Goal: Task Accomplishment & Management: Use online tool/utility

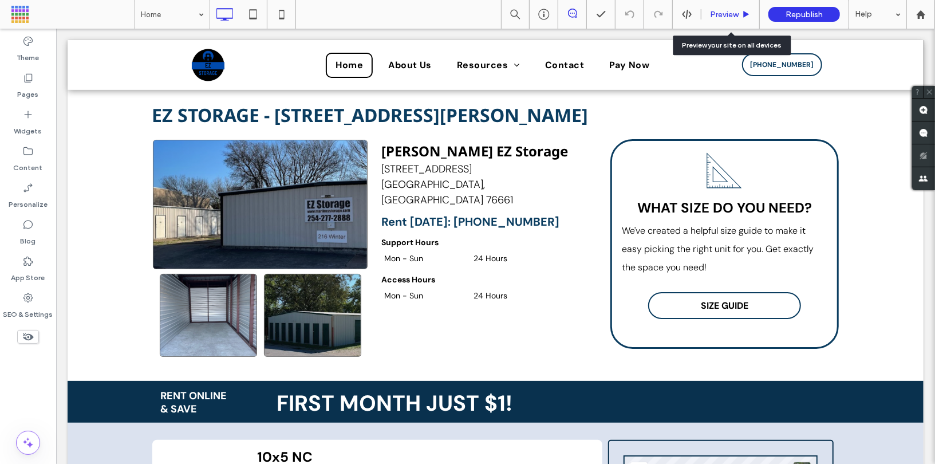
click at [726, 6] on div "Preview" at bounding box center [731, 14] width 58 height 29
click at [713, 22] on div "Preview" at bounding box center [731, 14] width 58 height 29
click at [710, 7] on div "Preview" at bounding box center [731, 14] width 58 height 29
click at [724, 16] on span "Preview" at bounding box center [724, 15] width 29 height 10
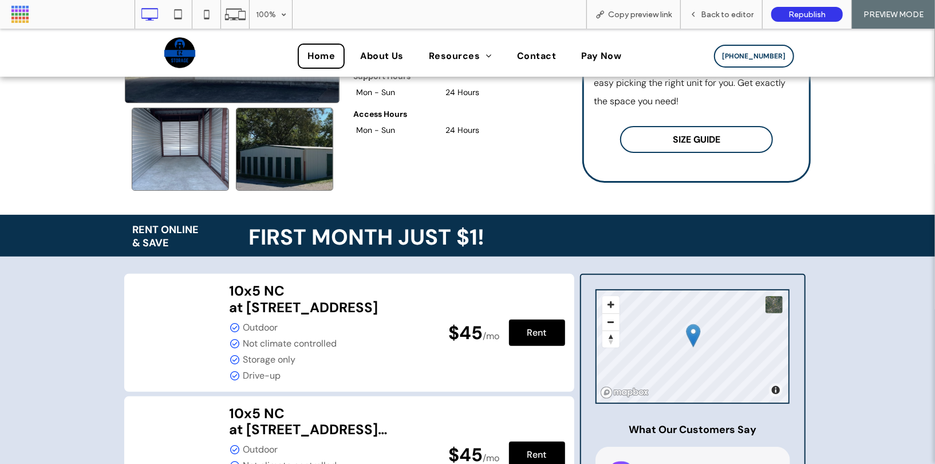
scroll to position [39, 0]
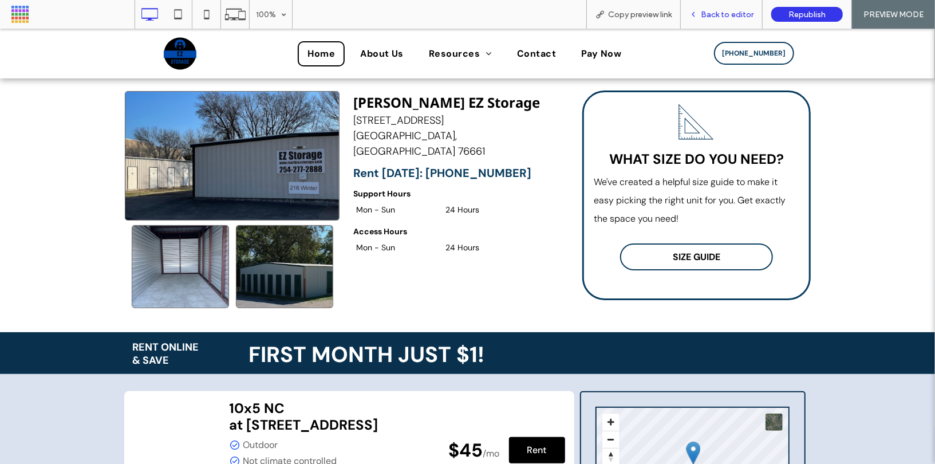
click at [723, 14] on span "Back to editor" at bounding box center [727, 15] width 53 height 10
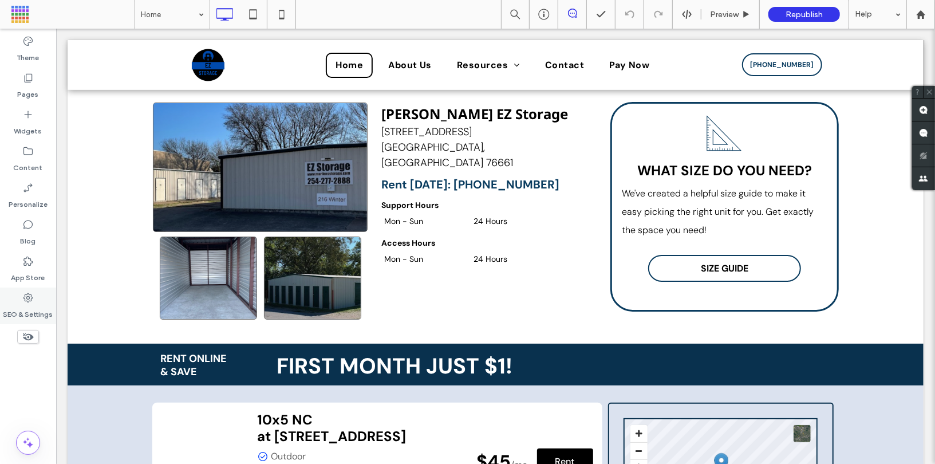
click at [15, 313] on label "SEO & Settings" at bounding box center [28, 312] width 50 height 16
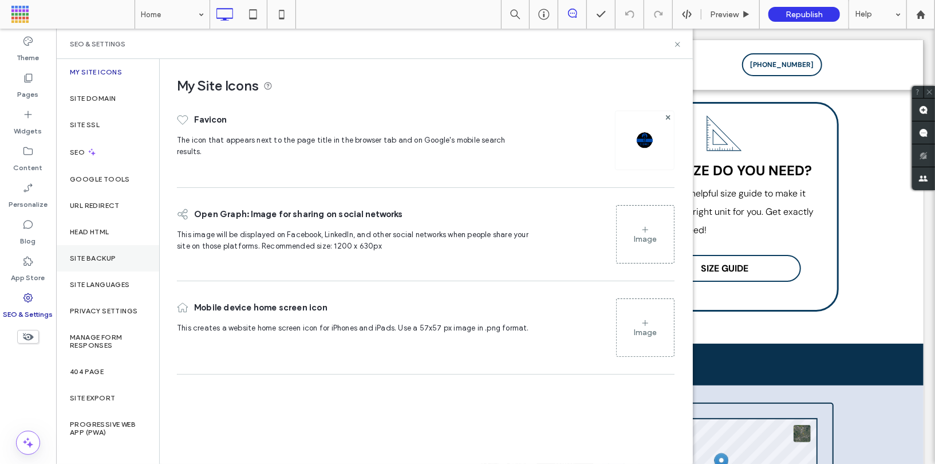
click at [91, 257] on label "Site Backup" at bounding box center [93, 258] width 46 height 8
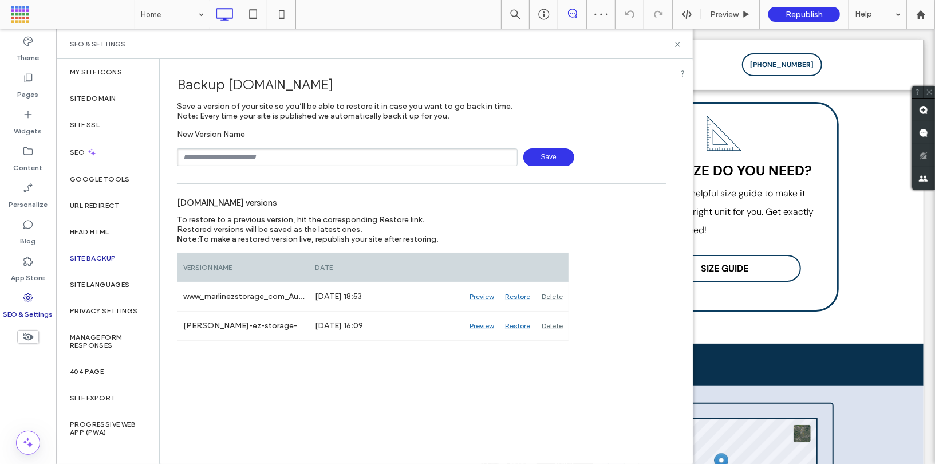
click at [452, 151] on input "text" at bounding box center [347, 157] width 341 height 18
click at [547, 153] on span "Save" at bounding box center [549, 157] width 51 height 18
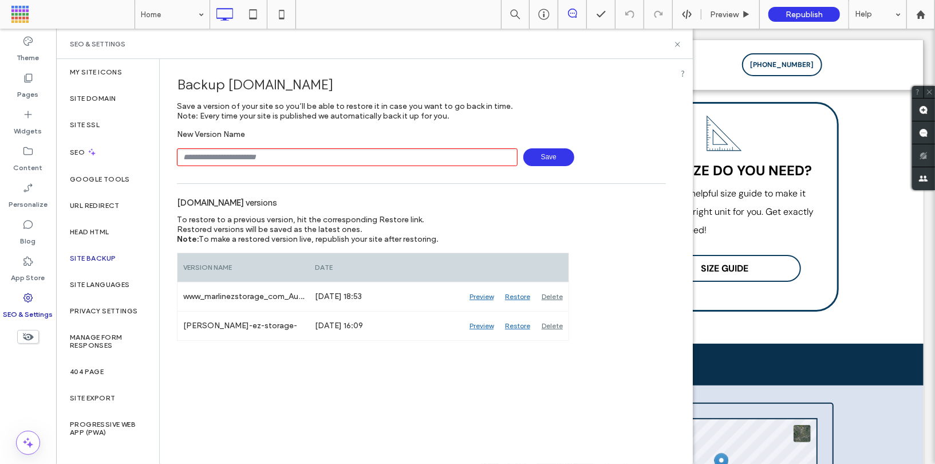
click at [305, 160] on input "text" at bounding box center [347, 157] width 341 height 18
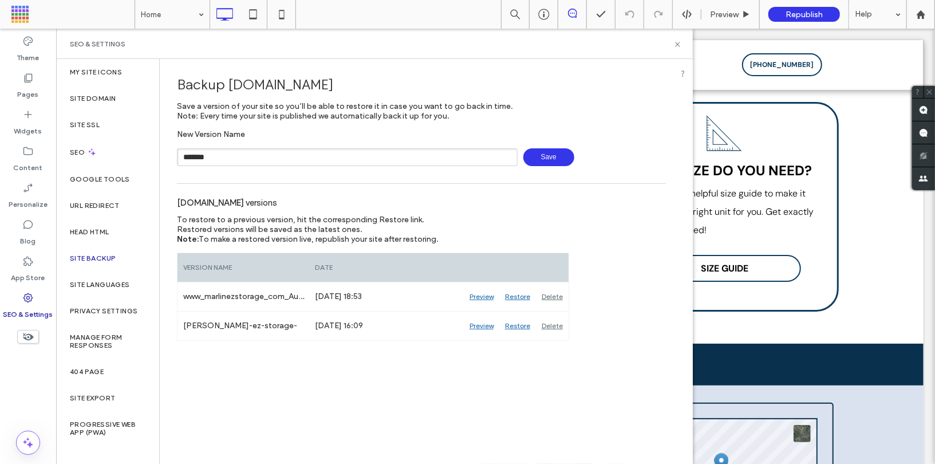
type input "*******"
click at [556, 158] on span "Save" at bounding box center [549, 157] width 51 height 18
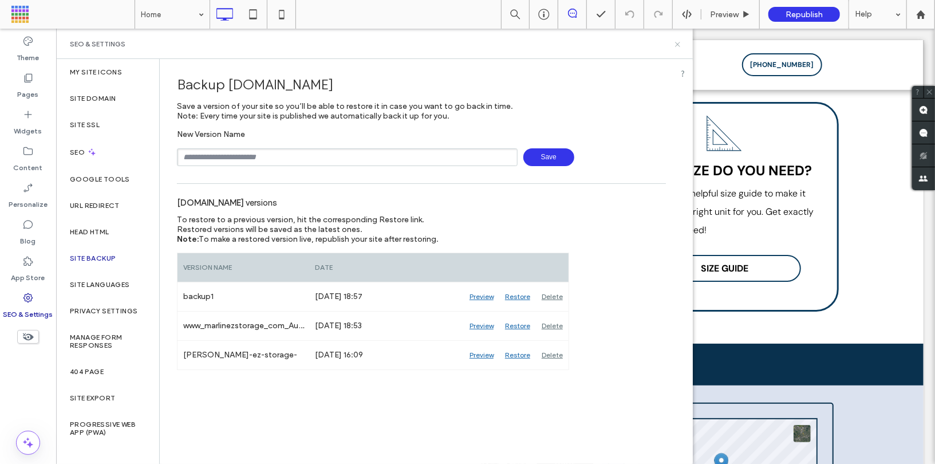
click at [679, 42] on icon at bounding box center [678, 44] width 9 height 9
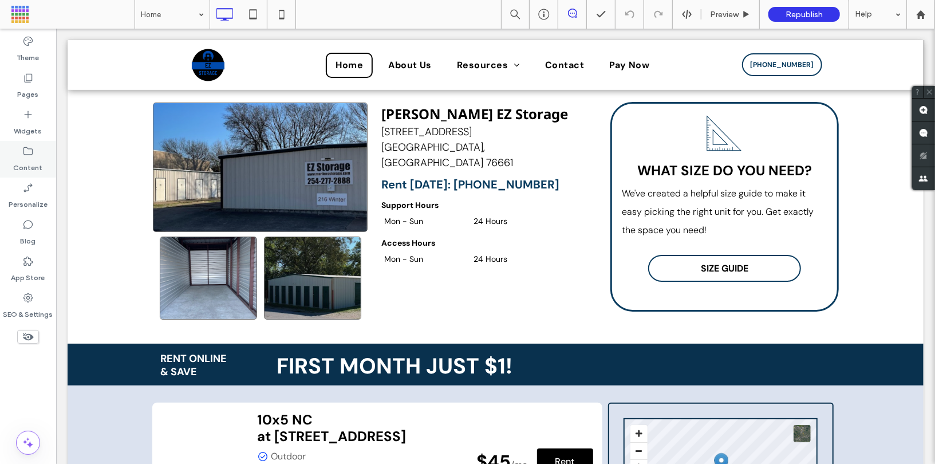
click at [29, 161] on label "Content" at bounding box center [28, 165] width 29 height 16
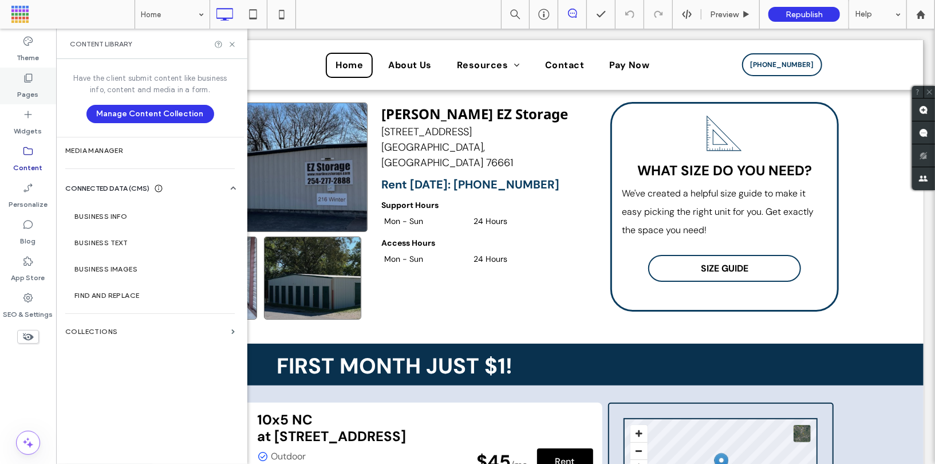
click at [27, 93] on label "Pages" at bounding box center [28, 92] width 21 height 16
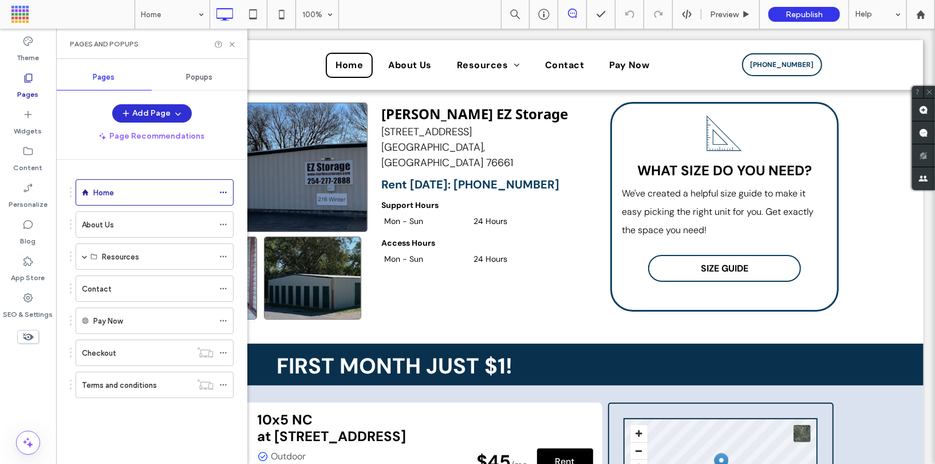
click at [158, 118] on button "Add Page" at bounding box center [152, 113] width 80 height 18
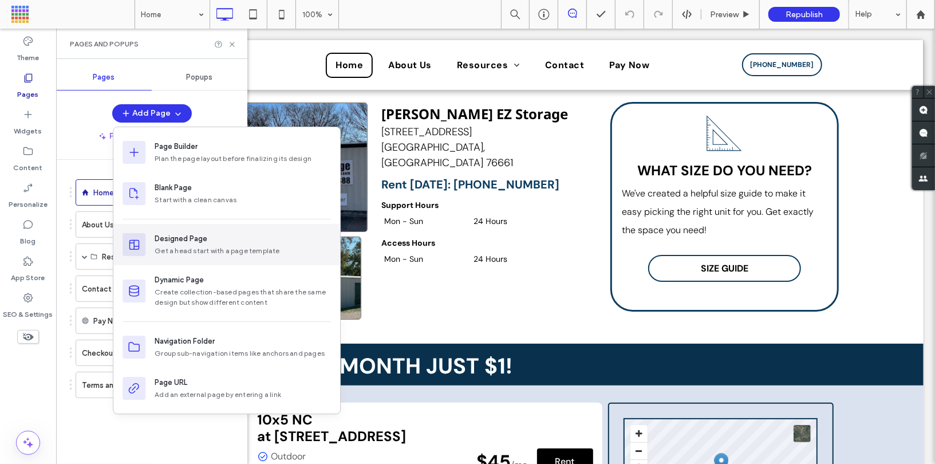
click at [206, 238] on div "Designed Page" at bounding box center [181, 238] width 53 height 11
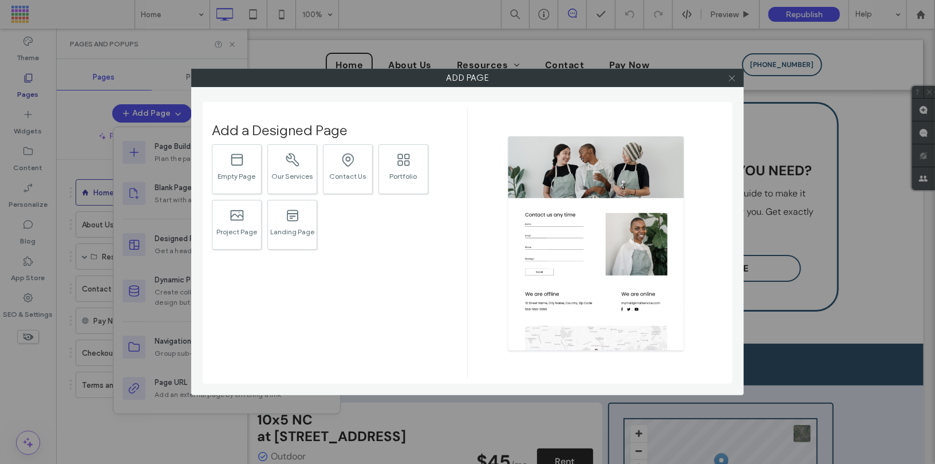
click at [731, 80] on icon at bounding box center [732, 78] width 9 height 9
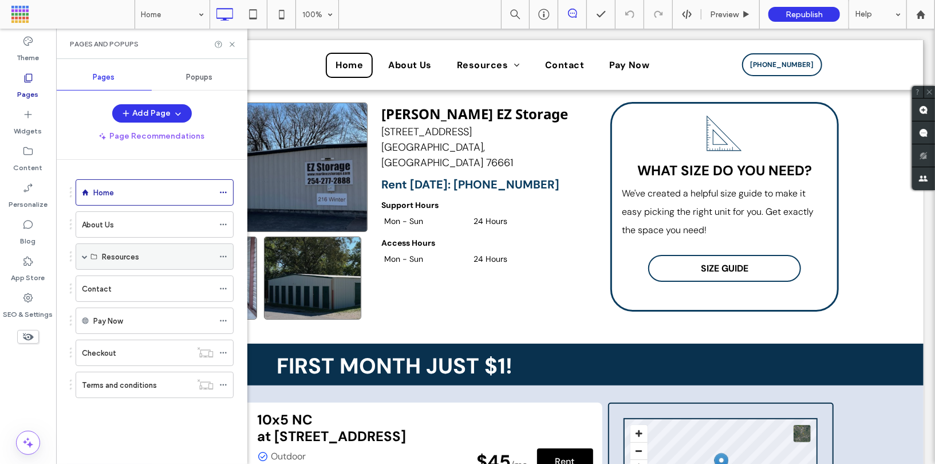
click at [85, 254] on span at bounding box center [85, 257] width 6 height 6
click at [139, 139] on button "Page Recommendations" at bounding box center [152, 136] width 126 height 18
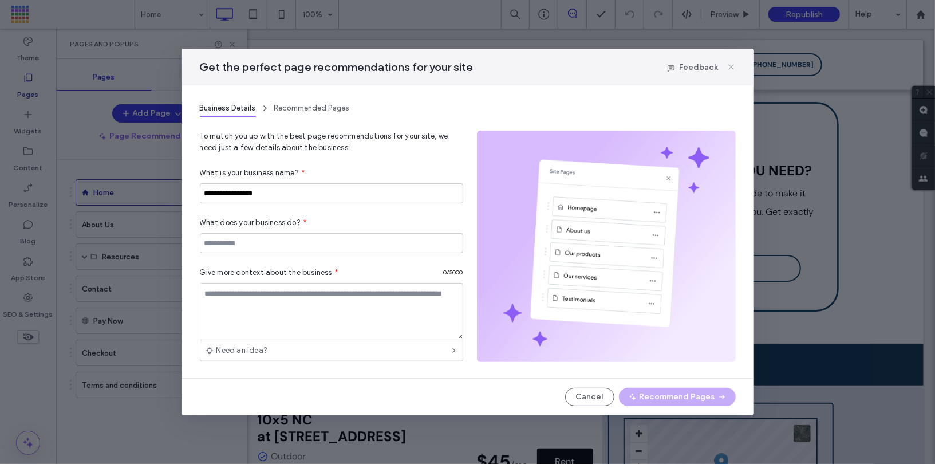
click at [734, 70] on icon at bounding box center [731, 66] width 9 height 9
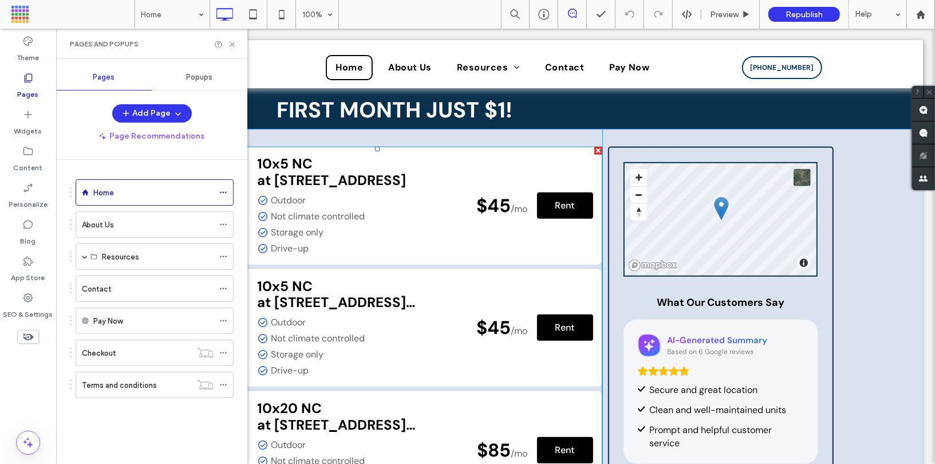
scroll to position [294, 0]
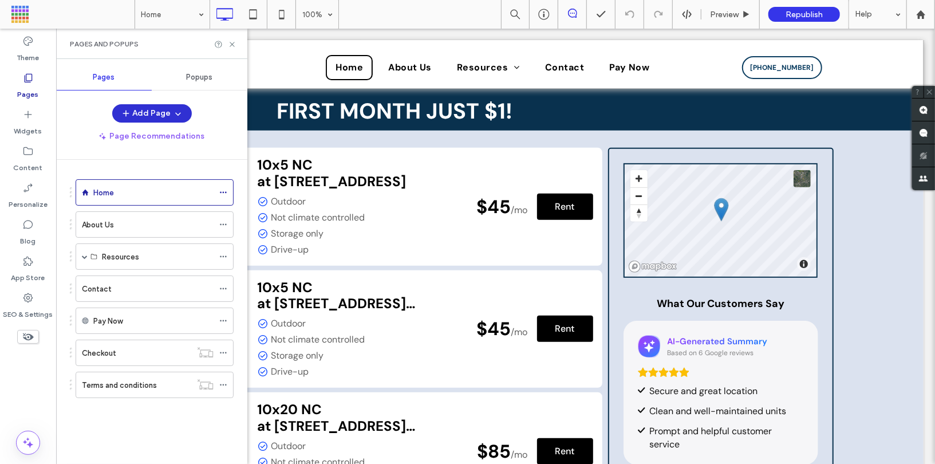
click at [145, 112] on button "Add Page" at bounding box center [152, 113] width 80 height 18
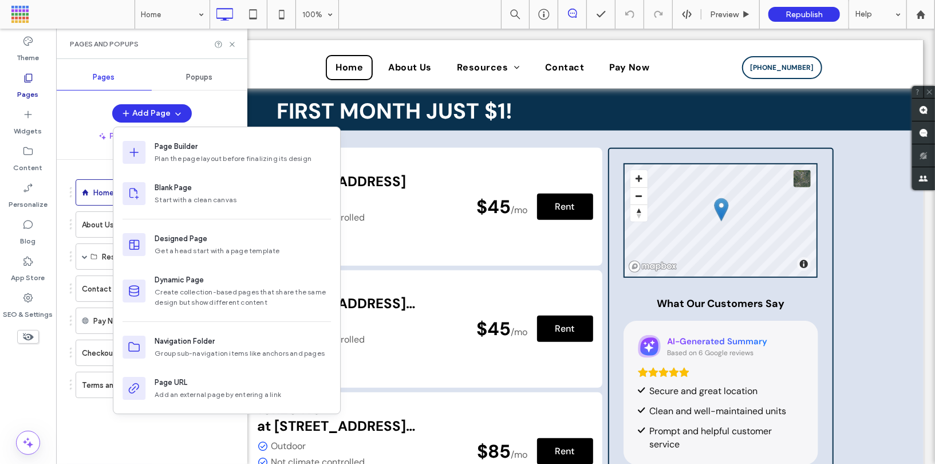
click at [237, 44] on div "Pages and Popups" at bounding box center [151, 44] width 191 height 30
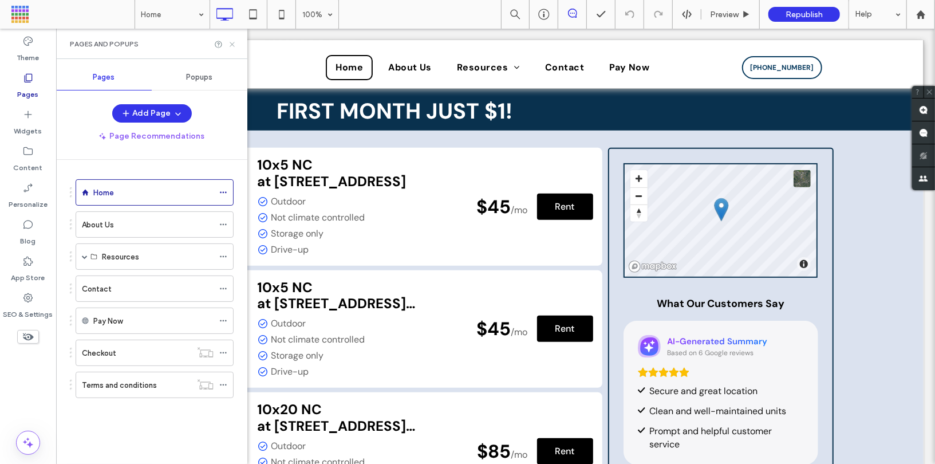
click at [234, 45] on icon at bounding box center [232, 44] width 9 height 9
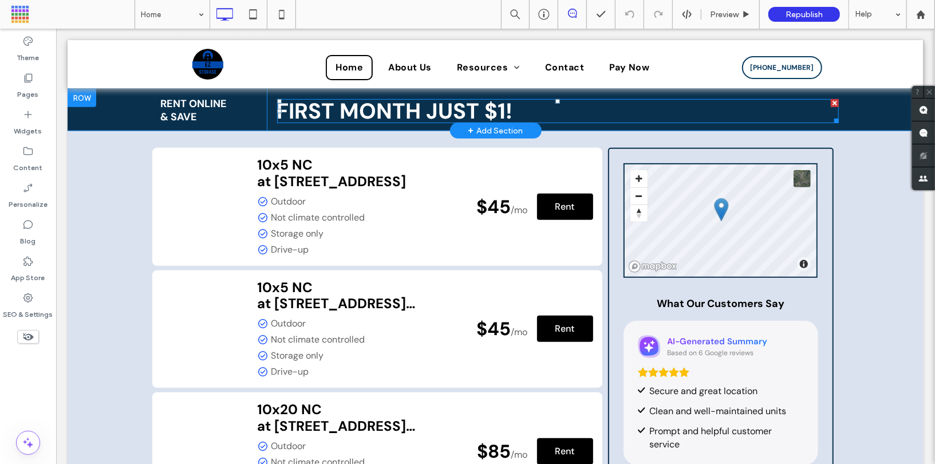
click at [373, 109] on strong "FIRST MONTH JUST $1!" at bounding box center [395, 110] width 236 height 29
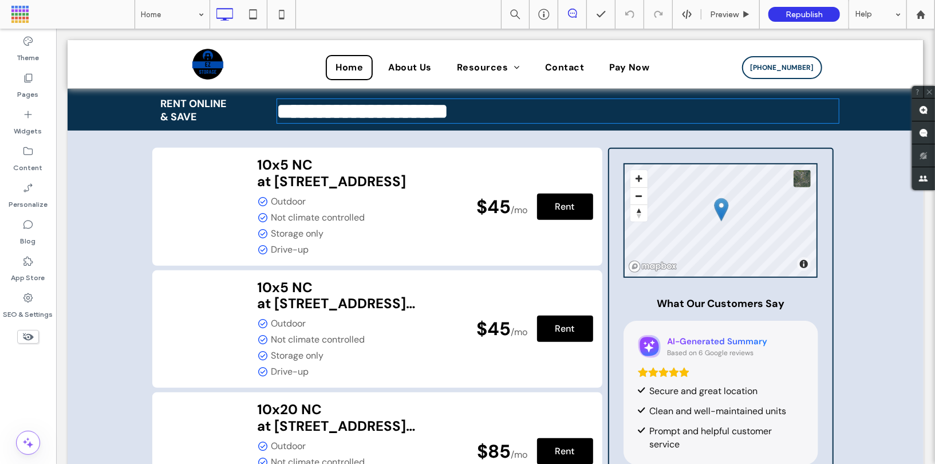
type input "*******"
type input "**"
click at [226, 98] on span "RENT ONLINE" at bounding box center [193, 103] width 66 height 14
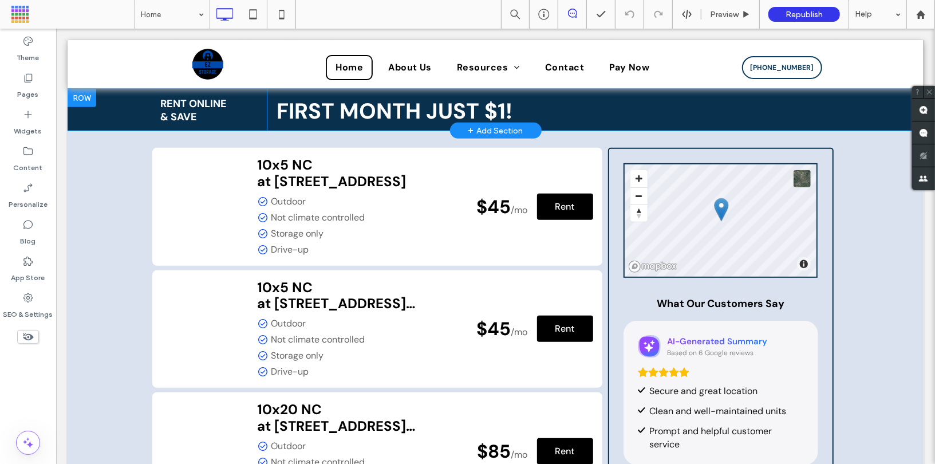
click at [129, 108] on div "RENT ONLINE & SAVE Click To Paste FIRST MONTH JUST $1! Click To Paste Row + Add…" at bounding box center [495, 109] width 856 height 42
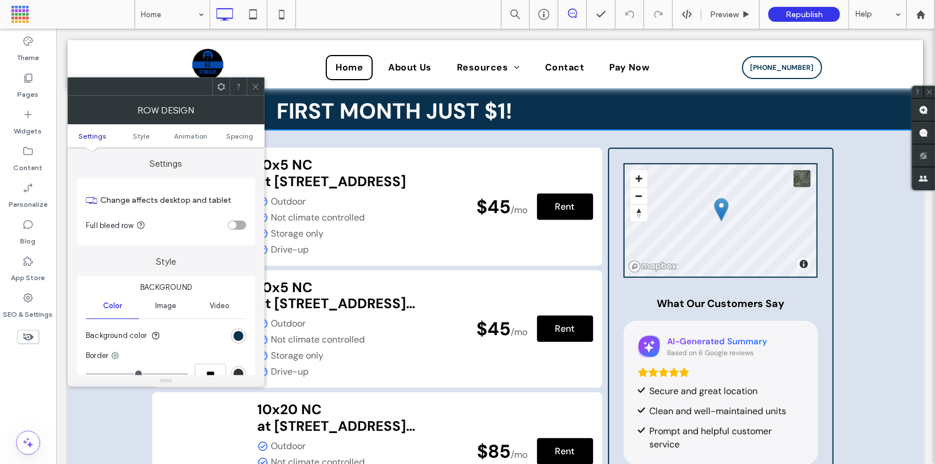
click at [260, 91] on div at bounding box center [255, 86] width 17 height 17
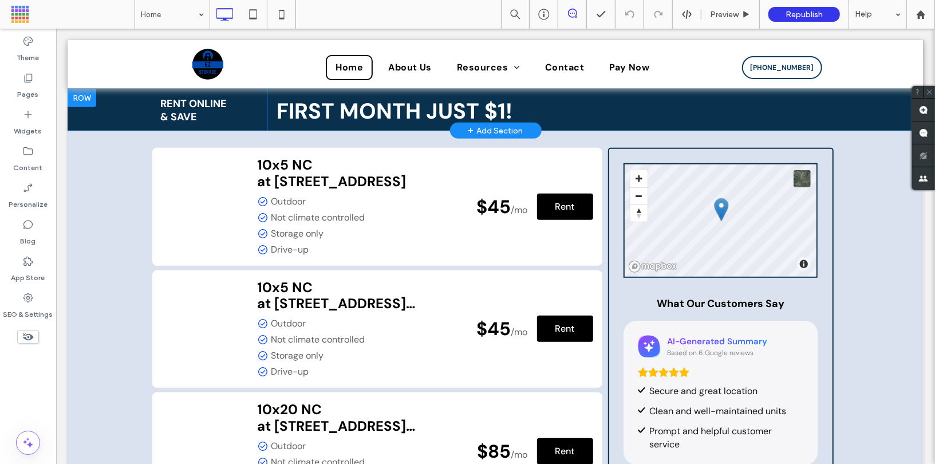
click at [863, 105] on div "RENT ONLINE & SAVE Click To Paste FIRST MONTH JUST $1! Click To Paste Row + Add…" at bounding box center [495, 109] width 856 height 42
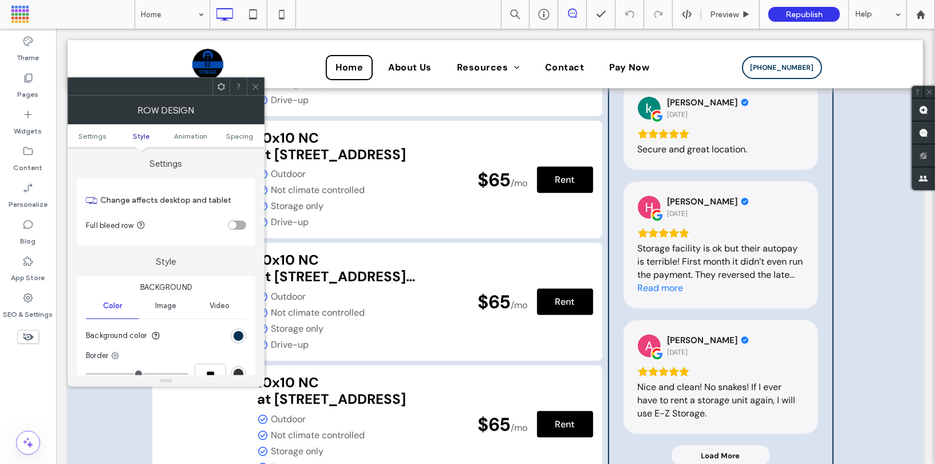
scroll to position [322, 0]
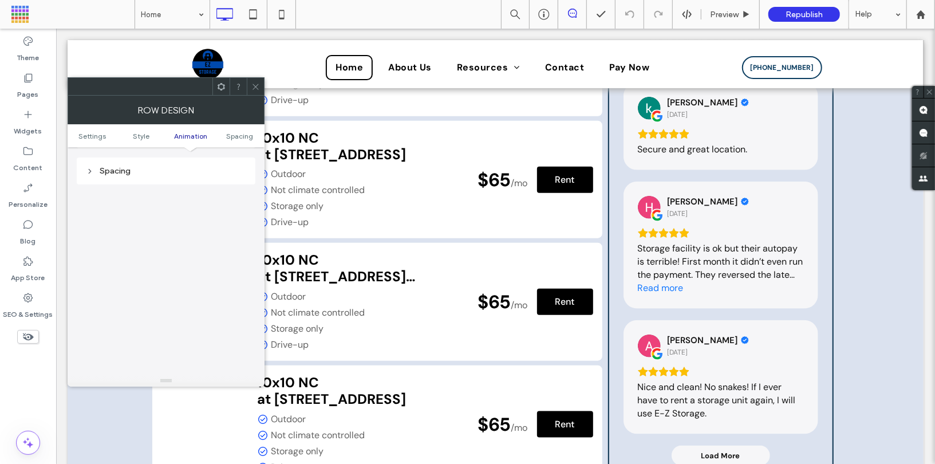
click at [256, 93] on span at bounding box center [255, 86] width 9 height 17
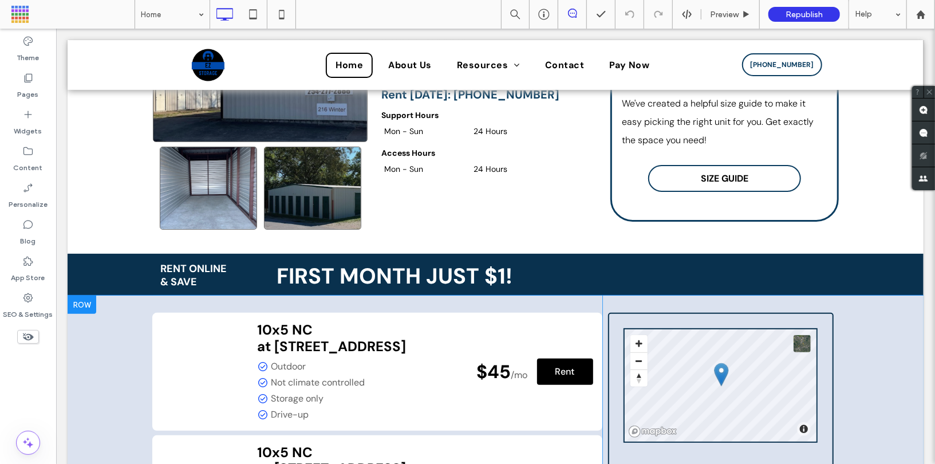
scroll to position [0, 0]
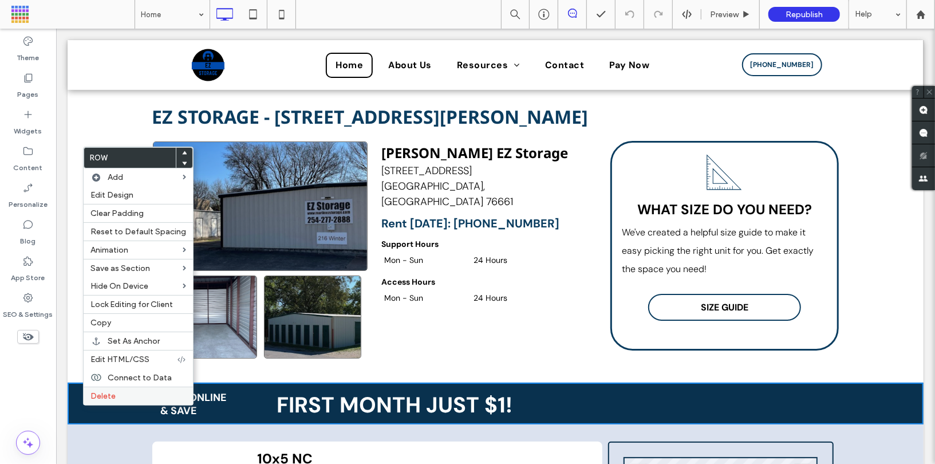
click at [98, 392] on span "Delete" at bounding box center [103, 396] width 25 height 10
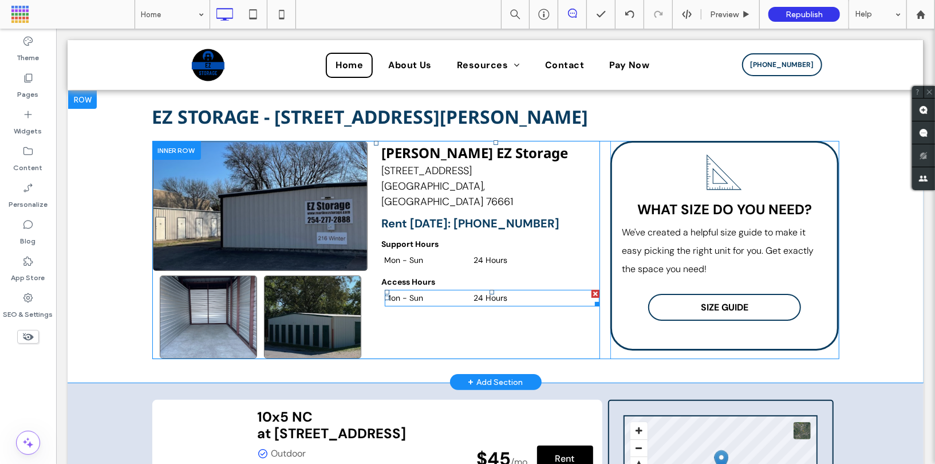
scroll to position [3, 0]
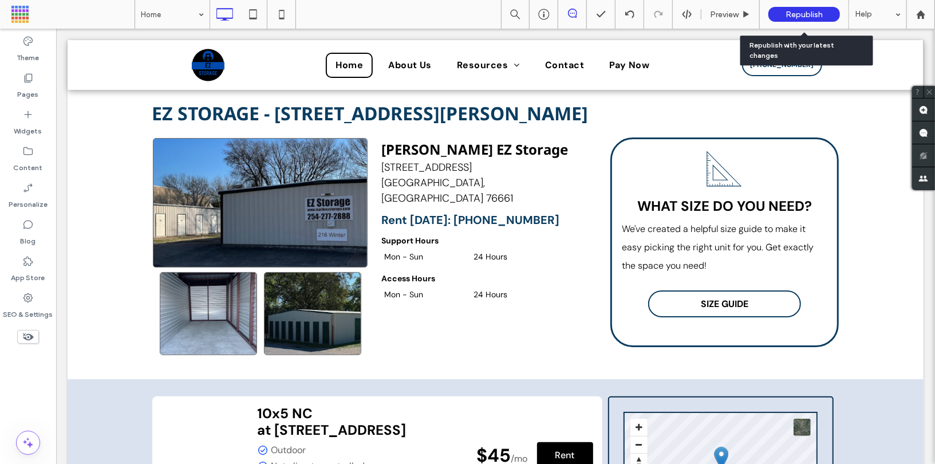
click at [786, 15] on span "Republish" at bounding box center [804, 15] width 37 height 10
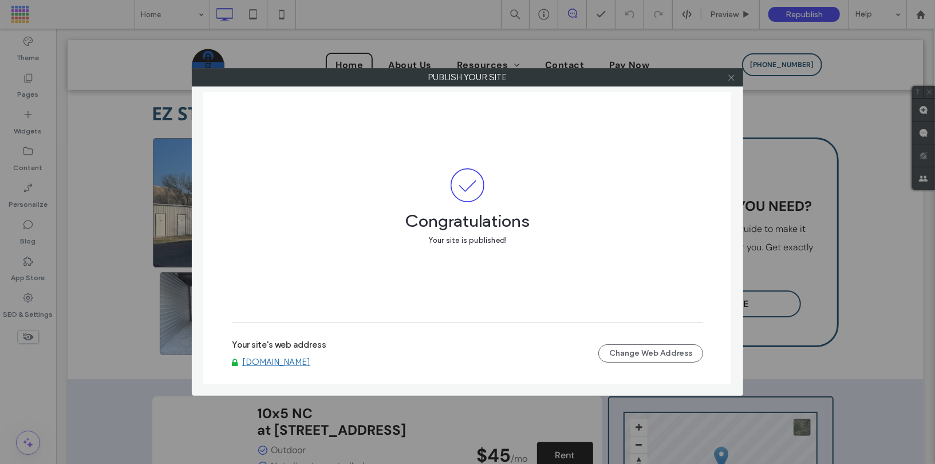
click at [734, 79] on use at bounding box center [732, 77] width 6 height 6
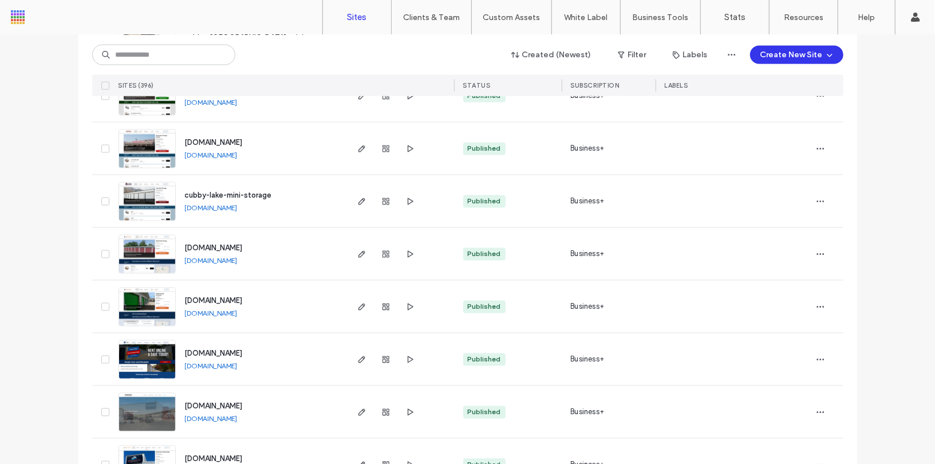
scroll to position [1449, 0]
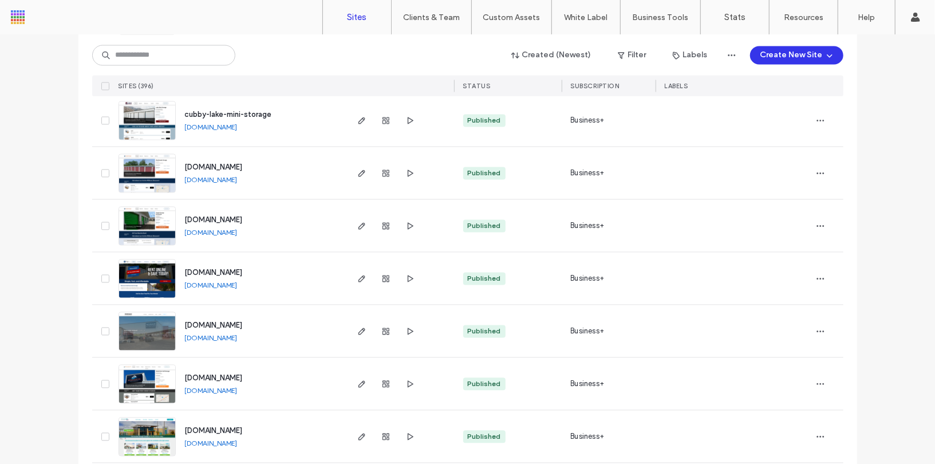
click at [149, 219] on img at bounding box center [147, 246] width 56 height 78
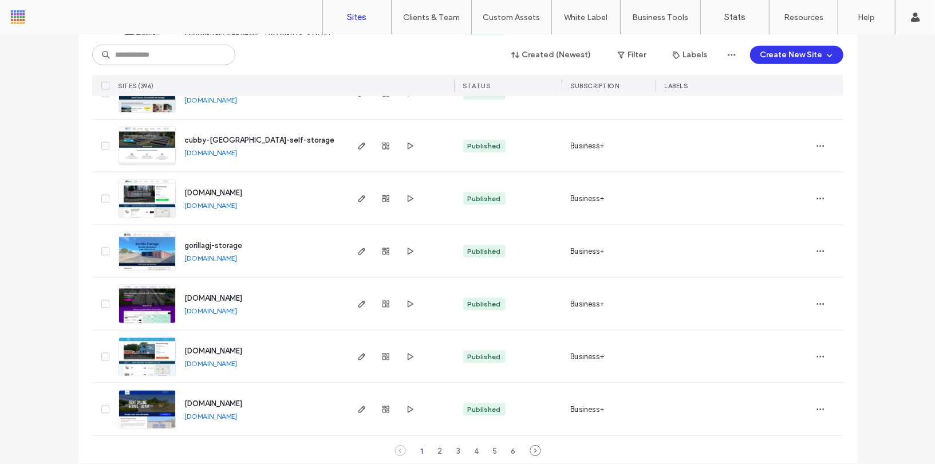
scroll to position [3747, 0]
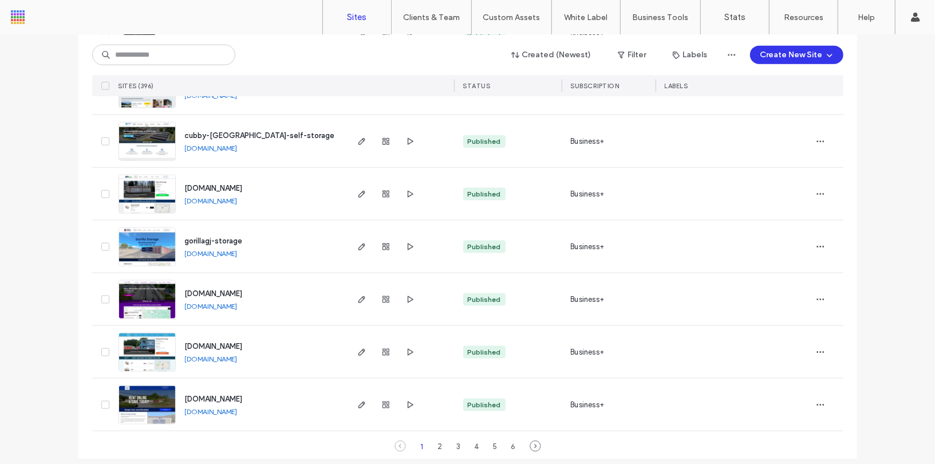
click at [138, 300] on img at bounding box center [147, 320] width 56 height 78
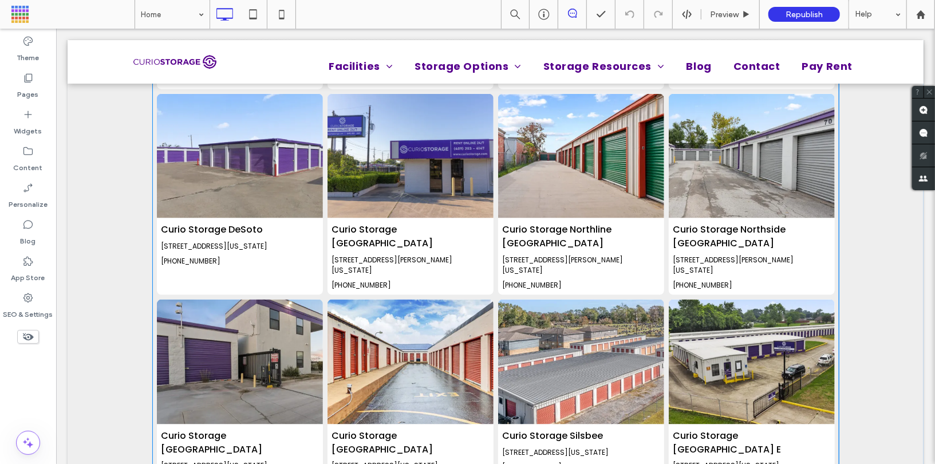
scroll to position [345, 0]
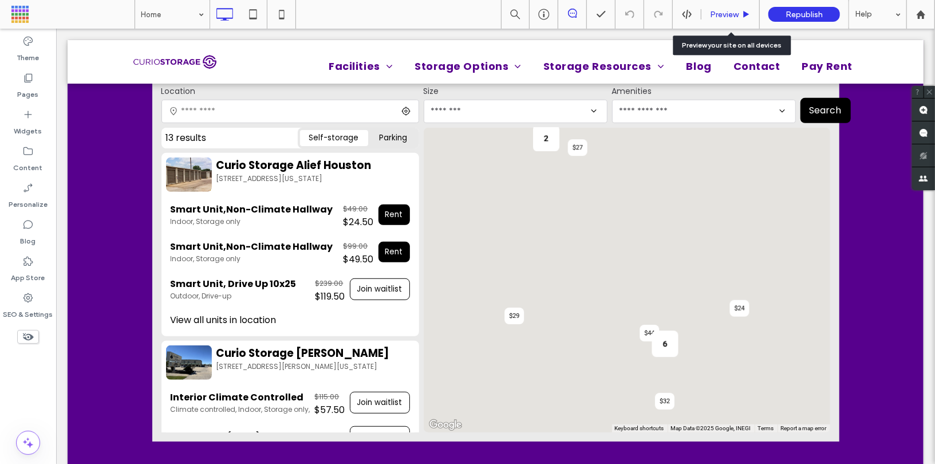
click at [731, 6] on div "Preview" at bounding box center [731, 14] width 58 height 29
click at [715, 18] on span "Preview" at bounding box center [724, 15] width 29 height 10
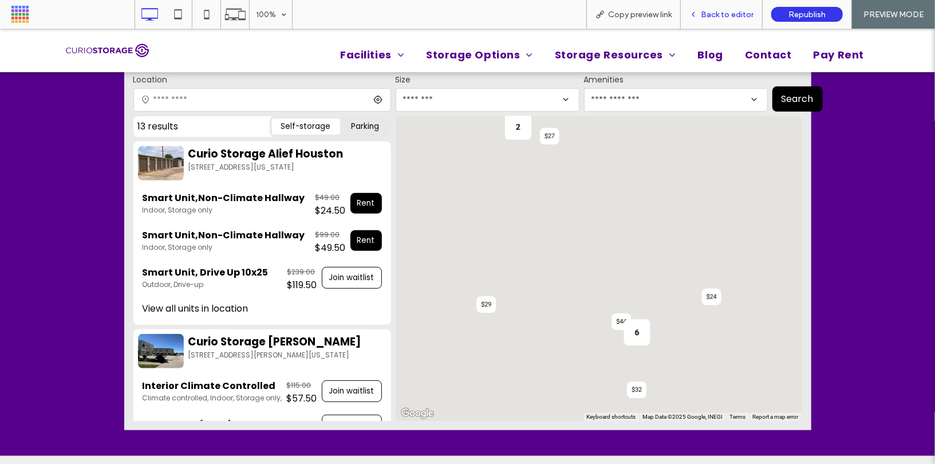
click at [711, 13] on span "Back to editor" at bounding box center [727, 15] width 53 height 10
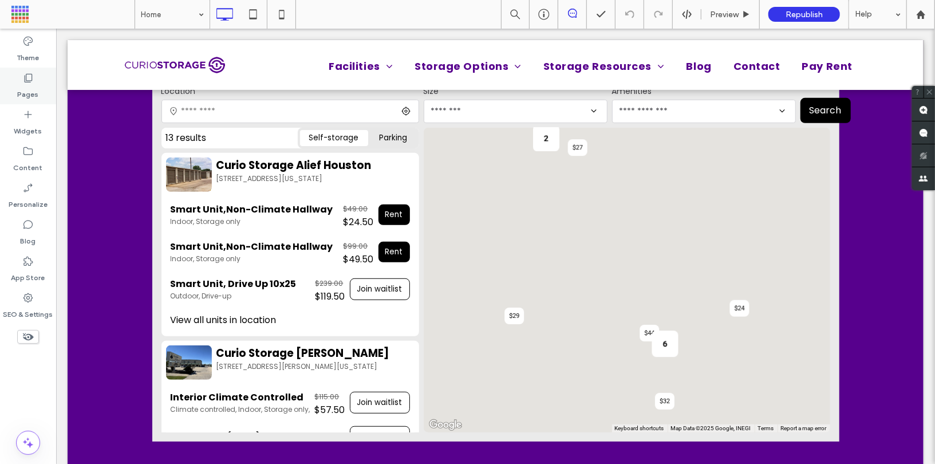
click at [29, 95] on label "Pages" at bounding box center [28, 92] width 21 height 16
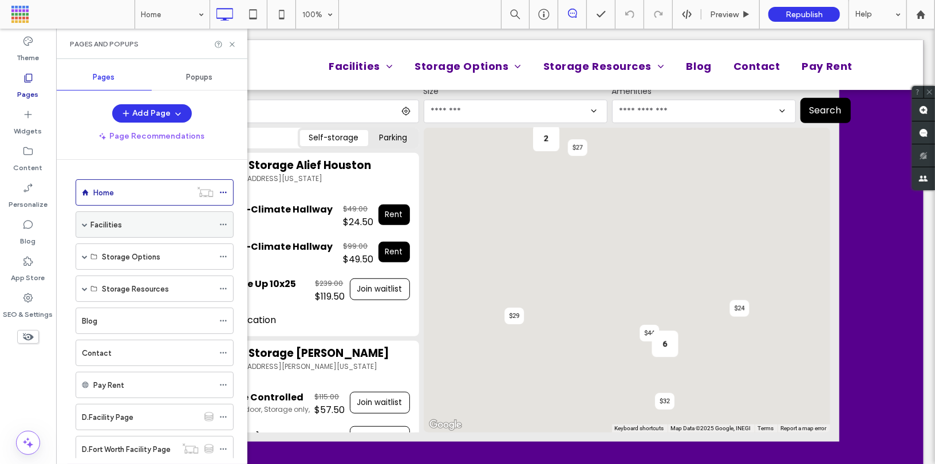
click at [112, 222] on label "Facilities" at bounding box center [107, 225] width 32 height 20
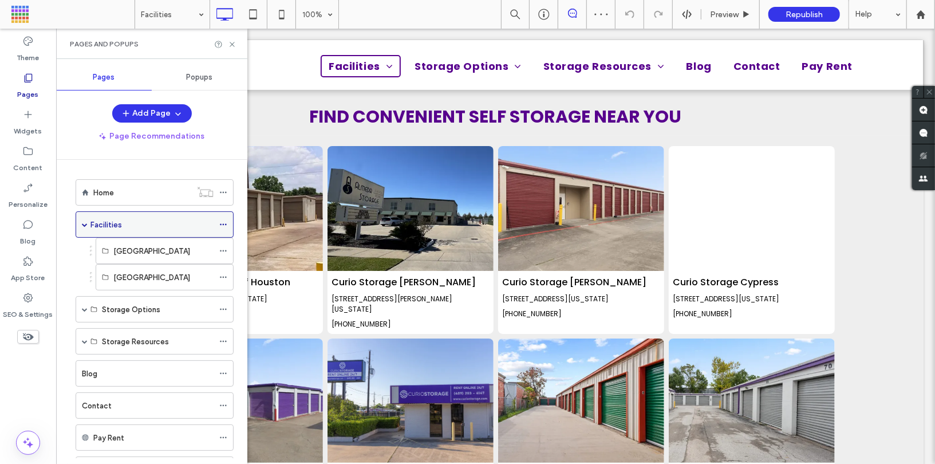
click at [86, 222] on span at bounding box center [85, 225] width 6 height 6
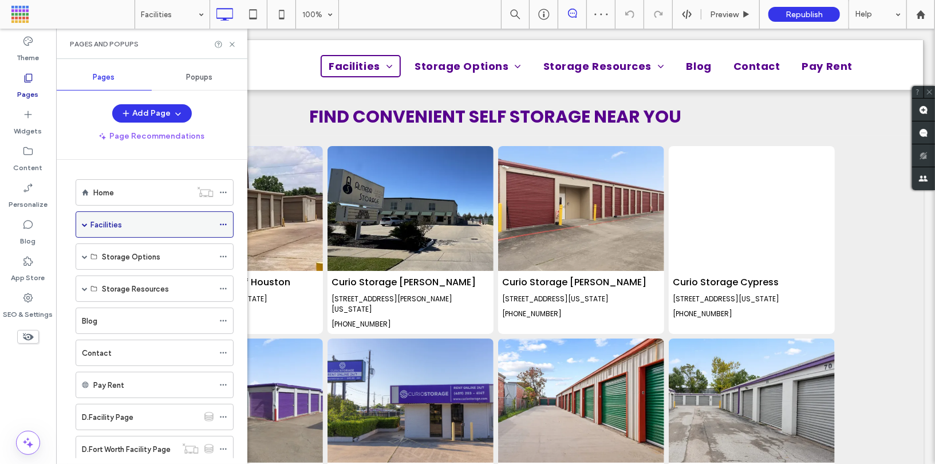
click at [86, 222] on span at bounding box center [85, 225] width 6 height 6
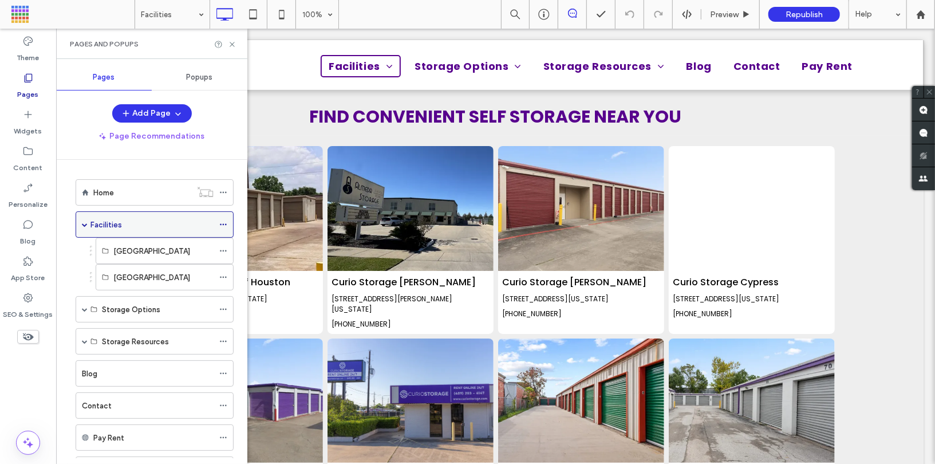
click at [225, 221] on icon at bounding box center [223, 225] width 8 height 8
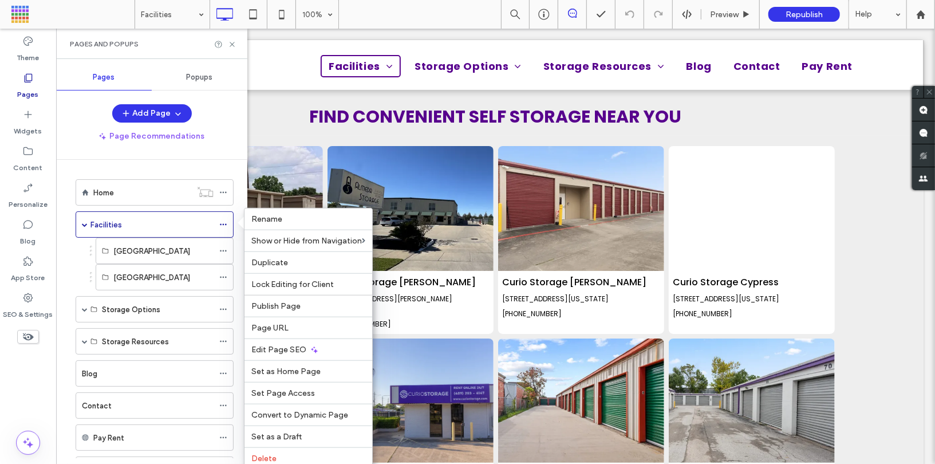
click at [84, 257] on ol "Fort Worth Houston" at bounding box center [157, 264] width 152 height 53
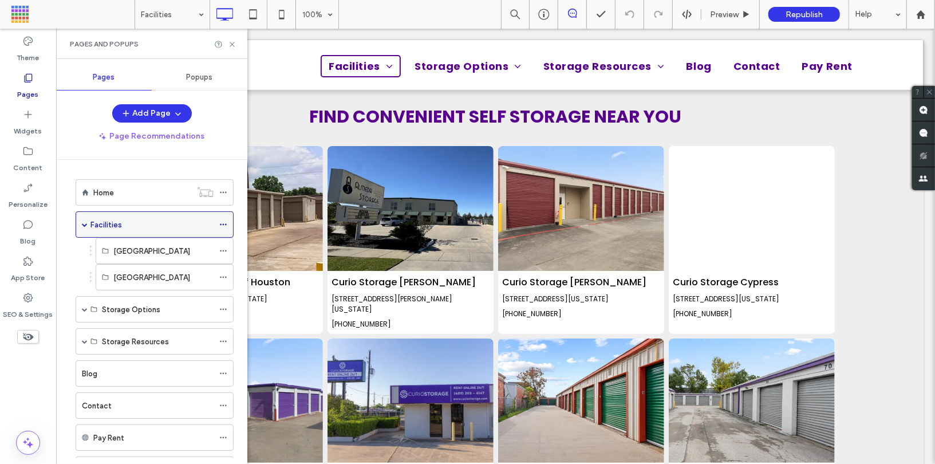
click at [109, 227] on label "Facilities" at bounding box center [107, 225] width 32 height 20
click at [131, 251] on div at bounding box center [467, 232] width 935 height 464
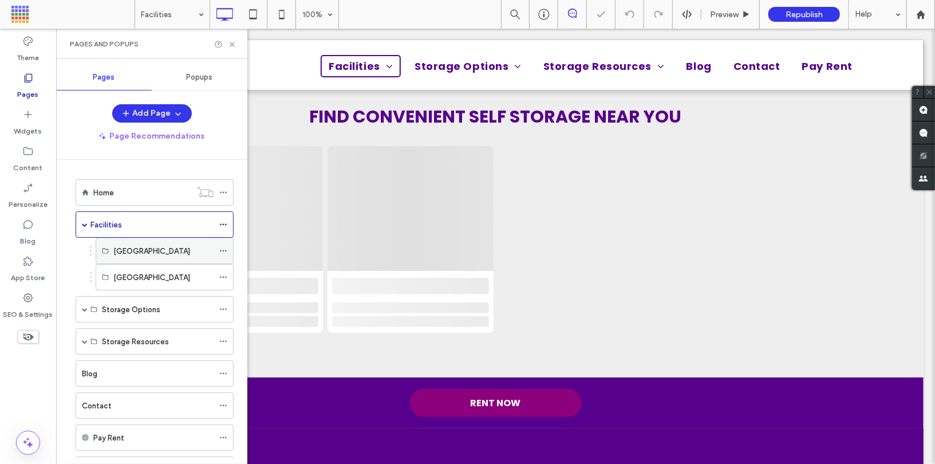
click at [132, 254] on label "Fort Worth" at bounding box center [151, 251] width 77 height 20
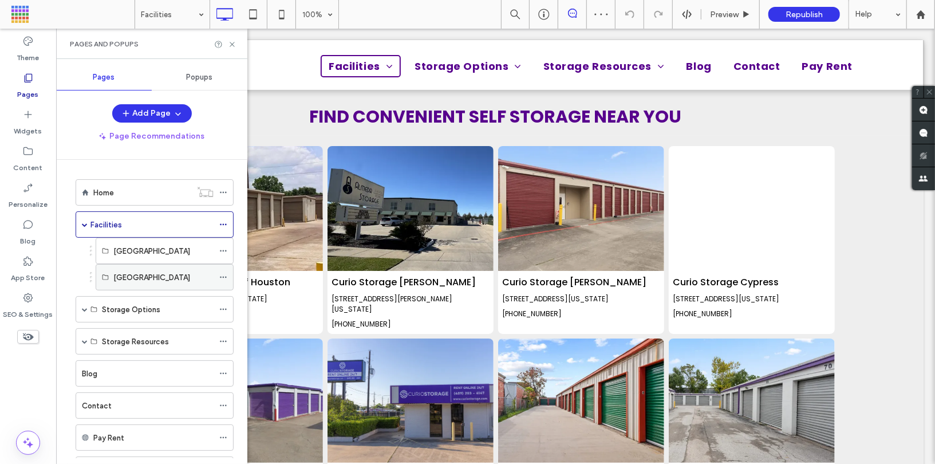
click at [140, 273] on label "Houston" at bounding box center [151, 277] width 77 height 20
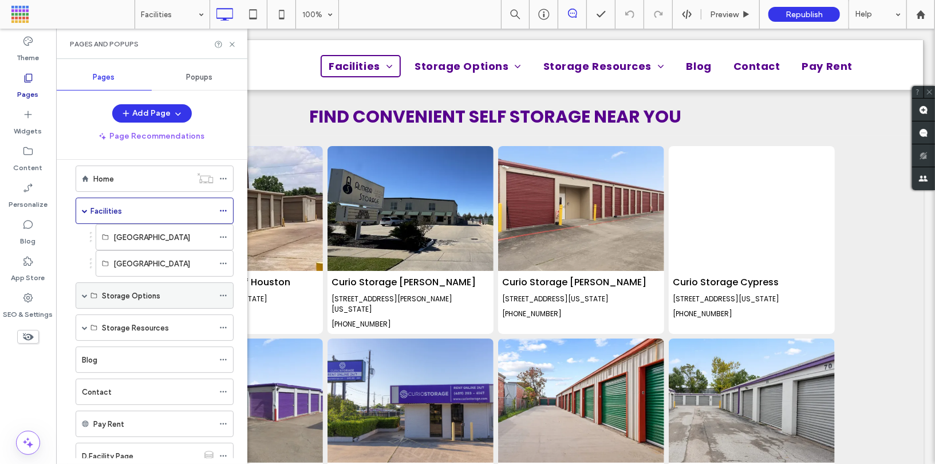
scroll to position [23, 0]
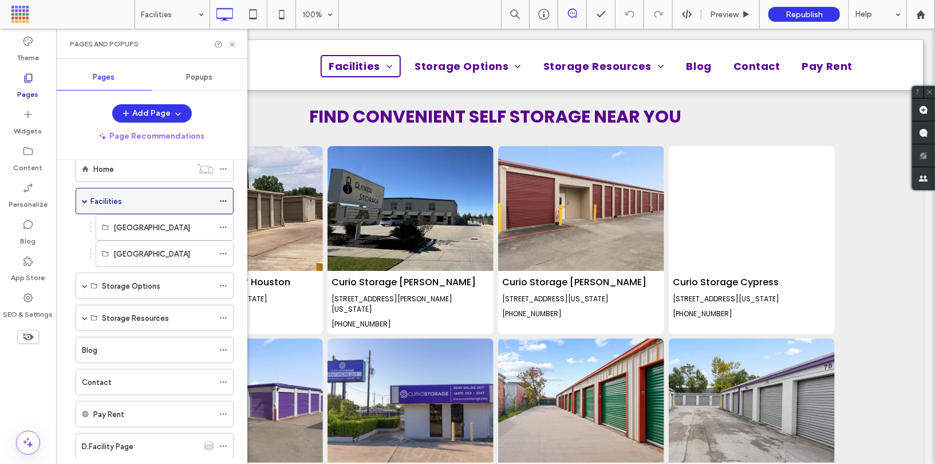
click at [227, 197] on icon at bounding box center [223, 201] width 8 height 8
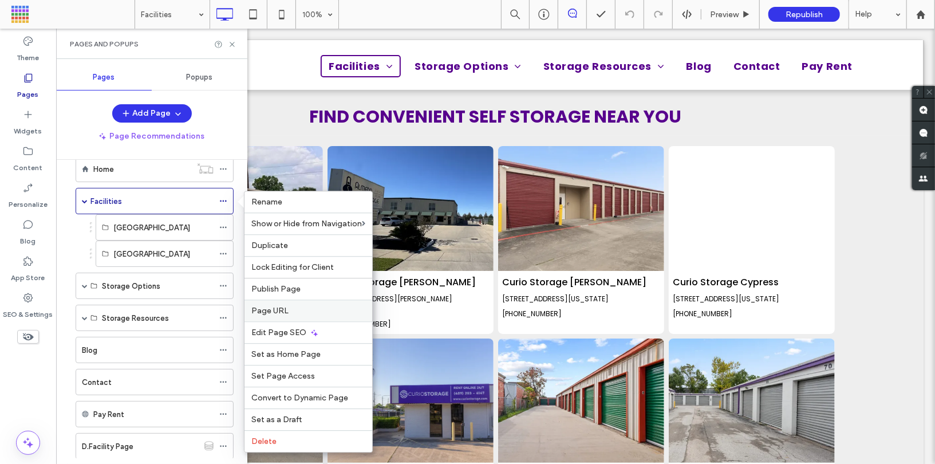
click at [274, 310] on span "Page URL" at bounding box center [269, 311] width 37 height 10
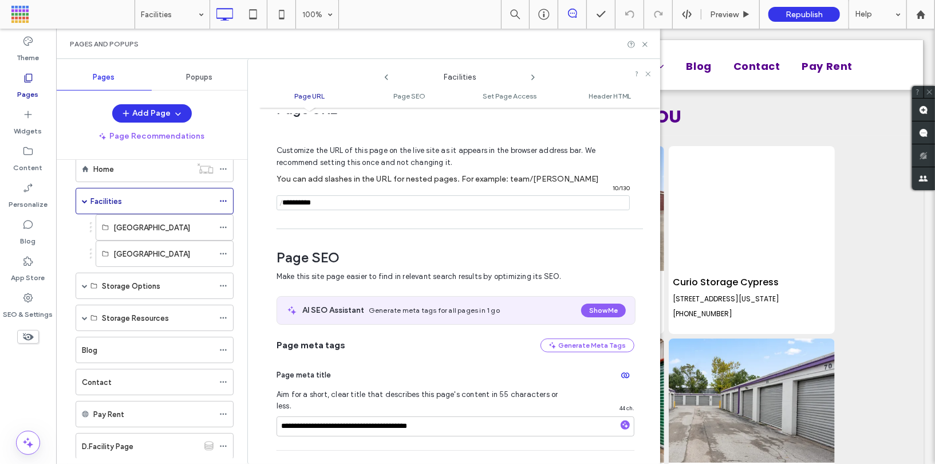
scroll to position [32, 0]
